Goal: Find specific page/section: Find specific page/section

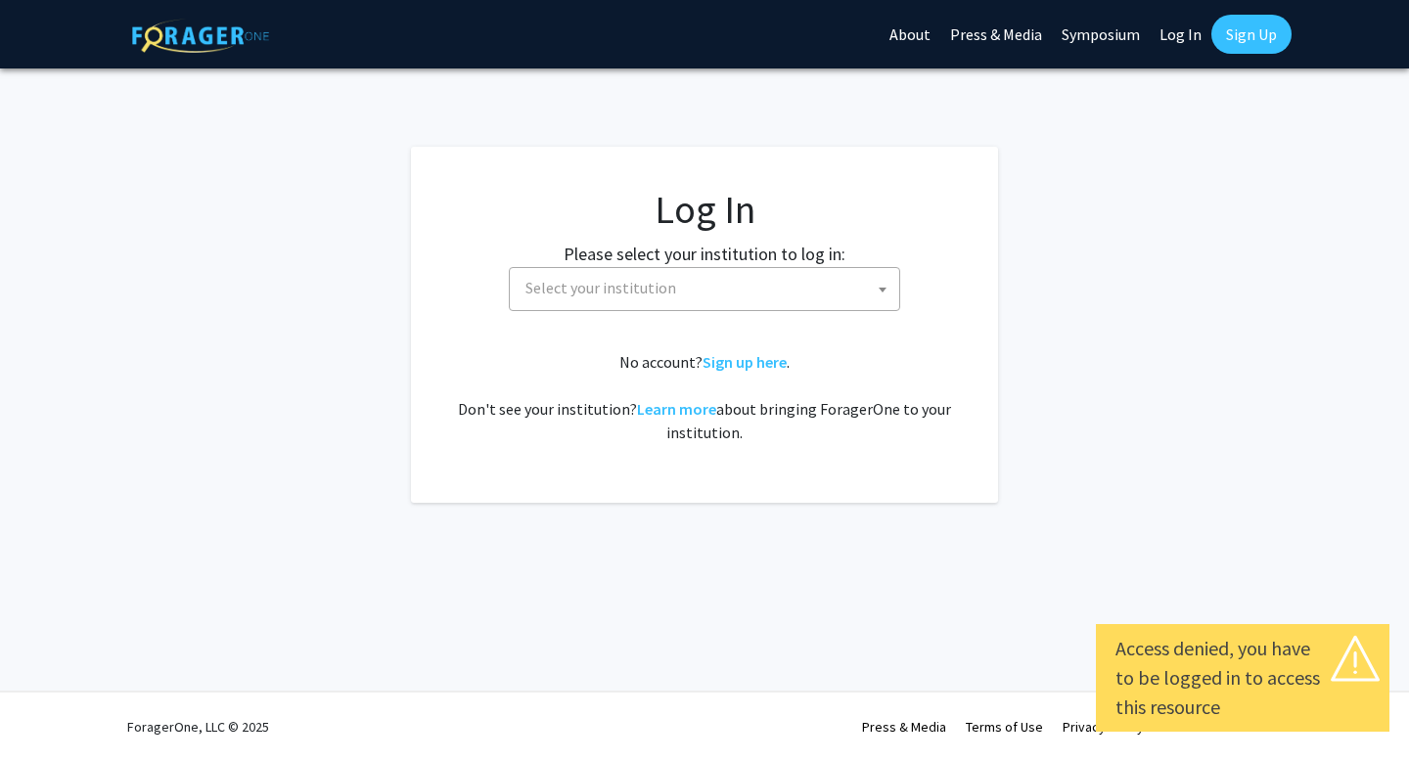
select select
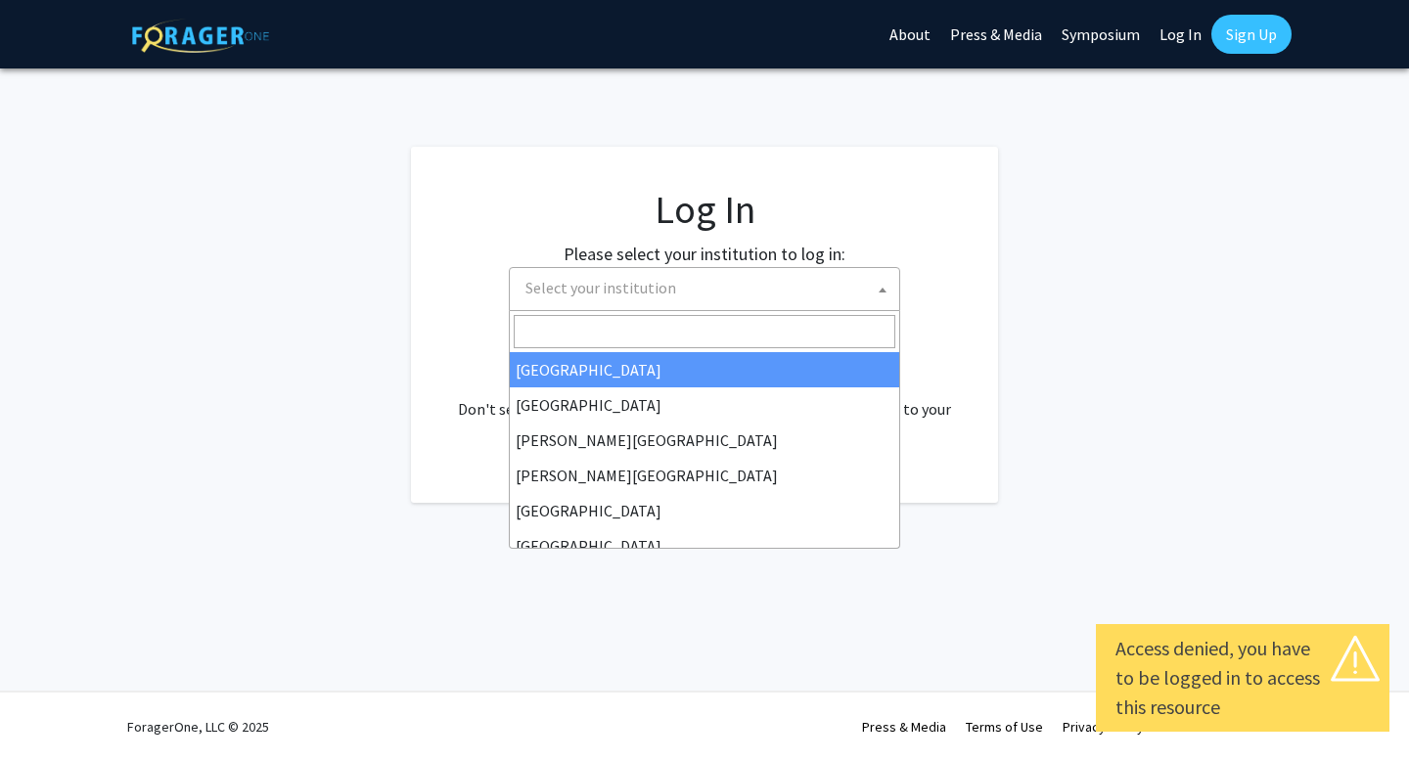
click at [814, 307] on span "Select your institution" at bounding box center [709, 288] width 382 height 40
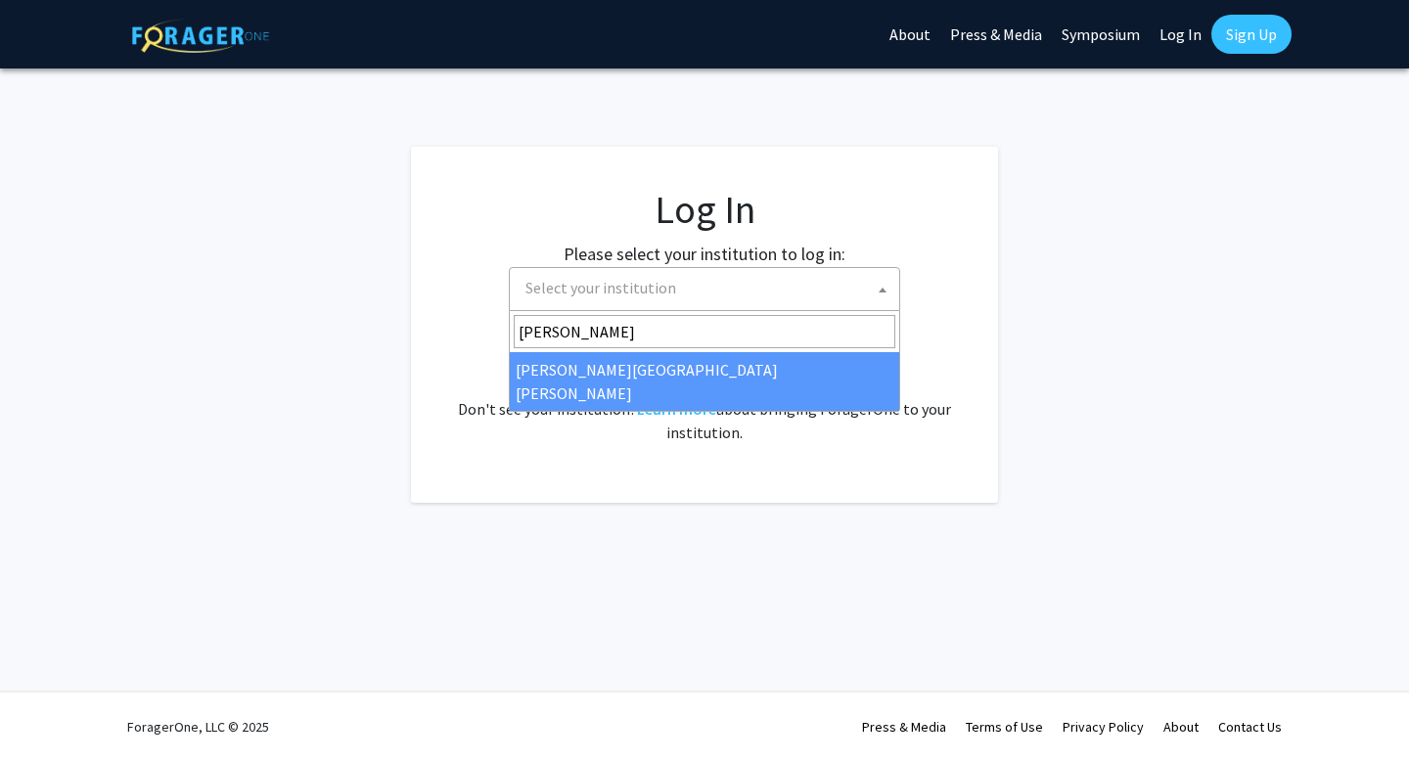
type input "john"
select select "1"
